Goal: Navigation & Orientation: Find specific page/section

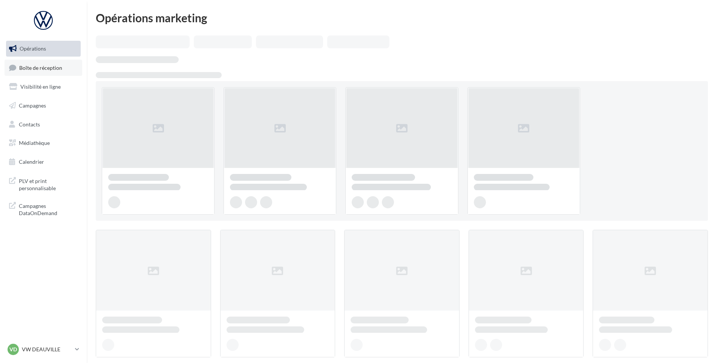
click at [60, 73] on link "Boîte de réception" at bounding box center [44, 68] width 78 height 16
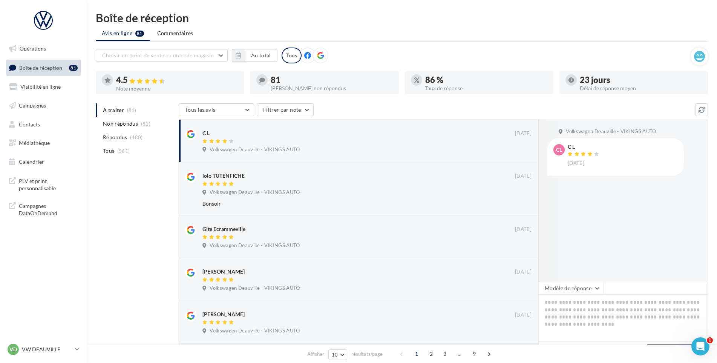
click at [5, 353] on div "VD VW DEAUVILLE vw-touq-vau" at bounding box center [43, 352] width 87 height 21
click at [12, 350] on span "VD" at bounding box center [13, 349] width 8 height 8
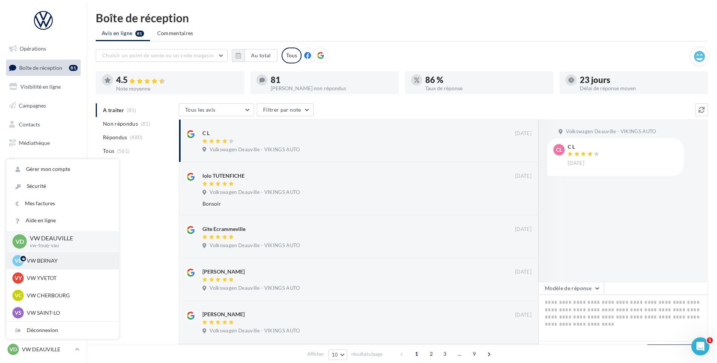
scroll to position [38, 0]
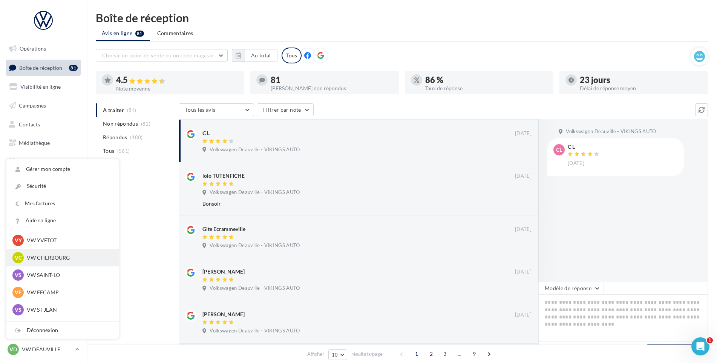
click at [61, 261] on p "VW CHERBOURG" at bounding box center [68, 258] width 83 height 8
